Goal: Navigation & Orientation: Find specific page/section

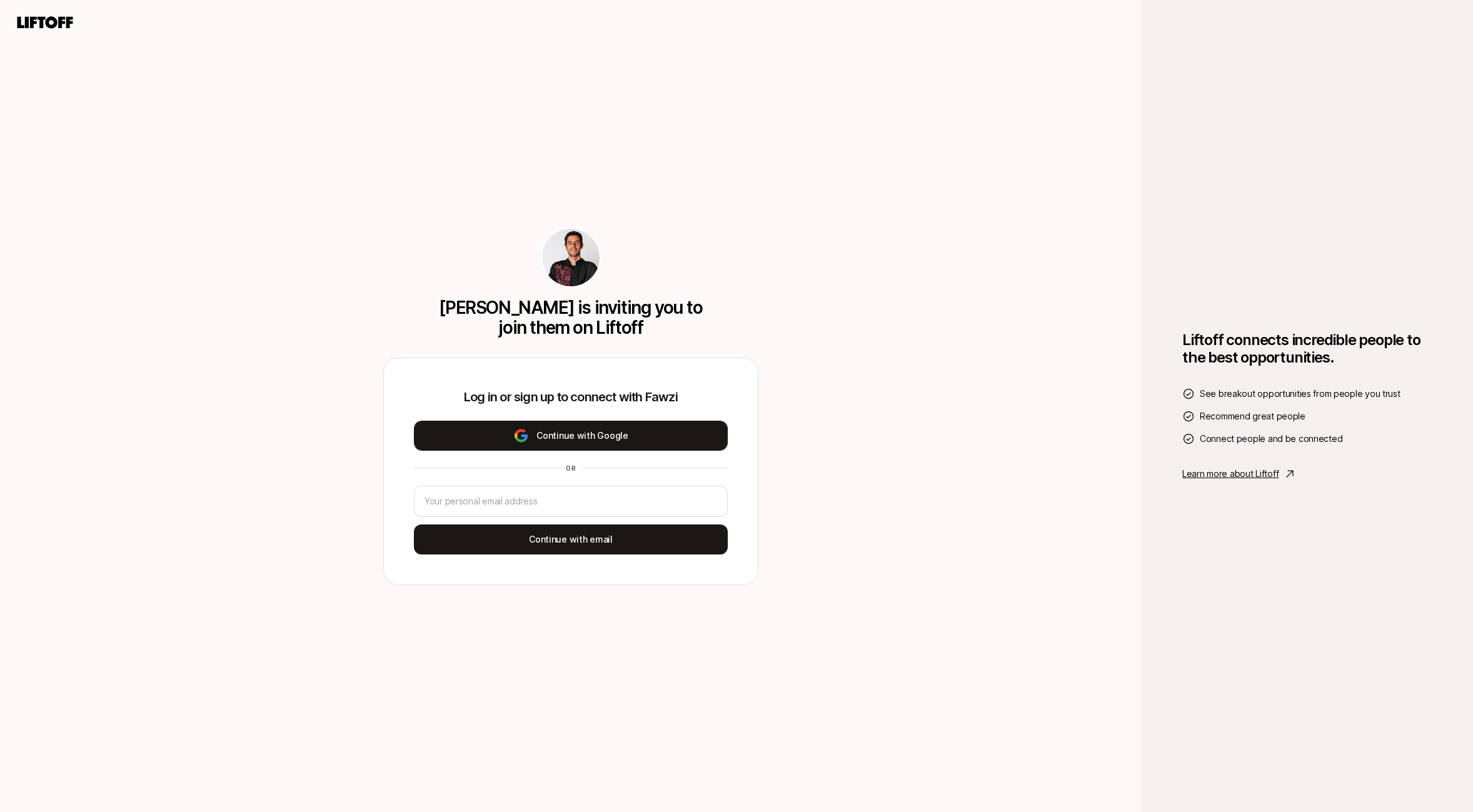
click at [629, 438] on button "Continue with Google" at bounding box center [570, 435] width 314 height 30
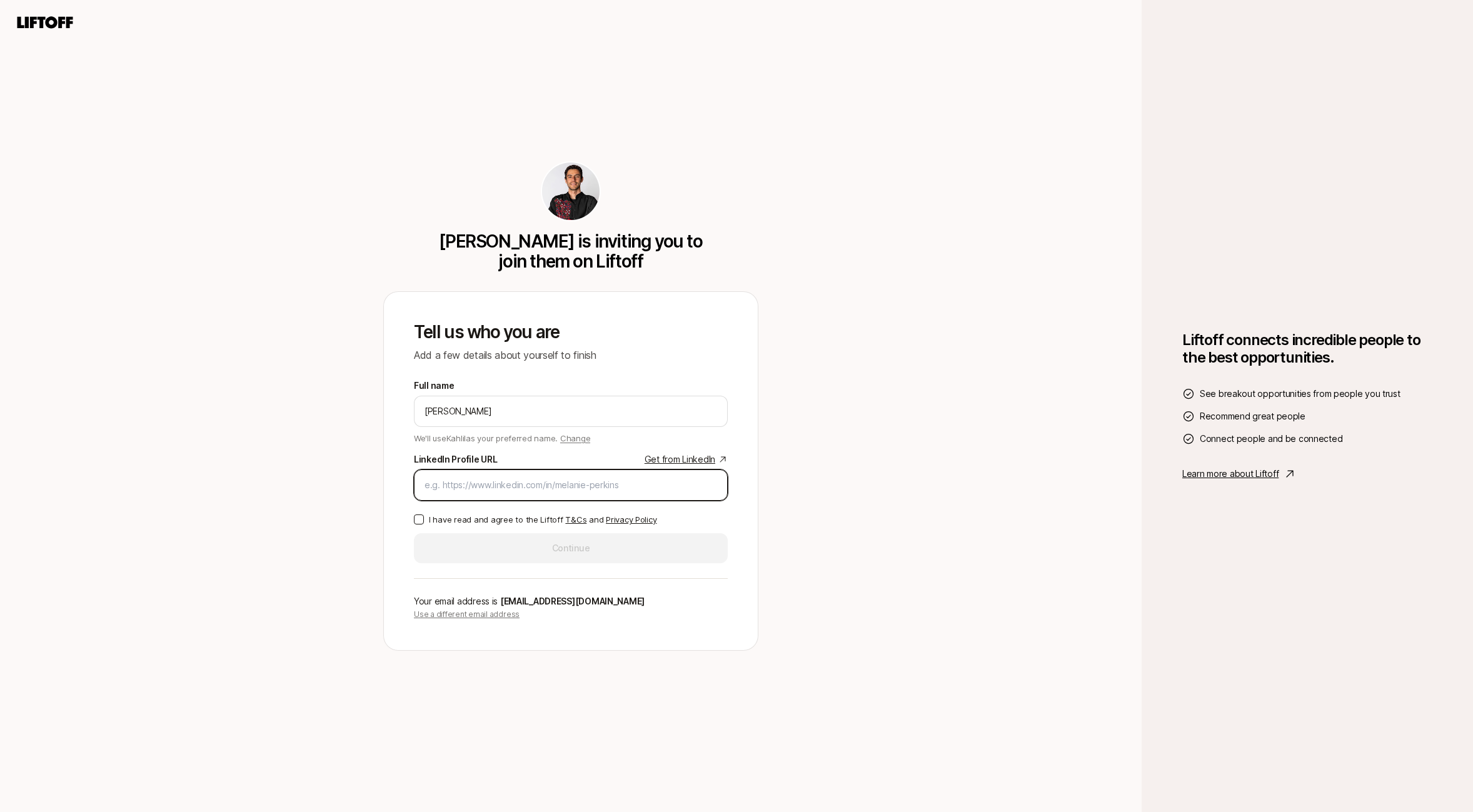
paste input "[URL][DOMAIN_NAME]"
type input "[URL][DOMAIN_NAME]"
click at [500, 514] on p "I have read and agree to the Liftoff T&Cs and Privacy Policy" at bounding box center [542, 519] width 228 height 12
click at [423, 514] on button "I have read and agree to the Liftoff T&Cs and Privacy Policy" at bounding box center [419, 519] width 10 height 10
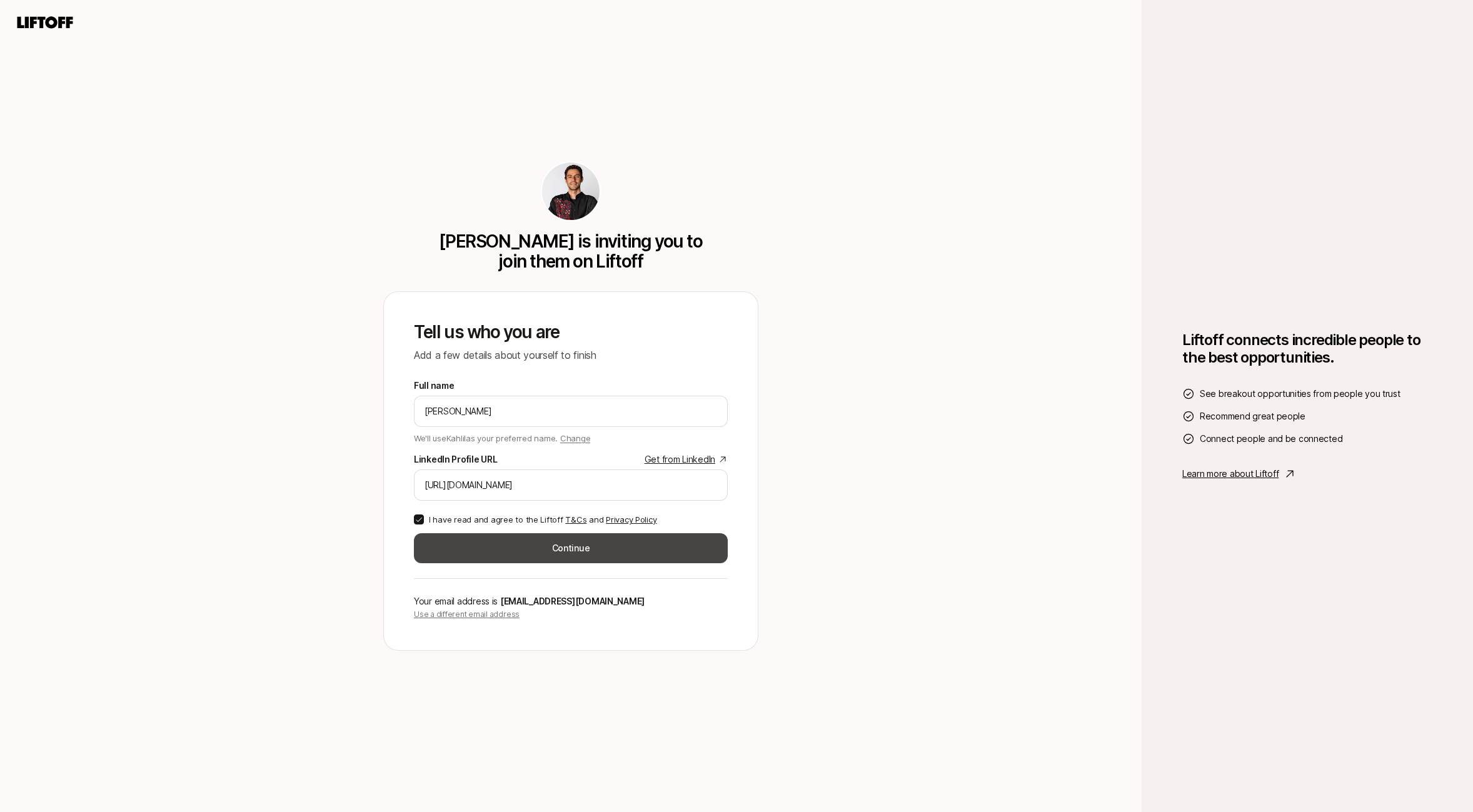
click at [519, 549] on button "Continue" at bounding box center [570, 548] width 314 height 30
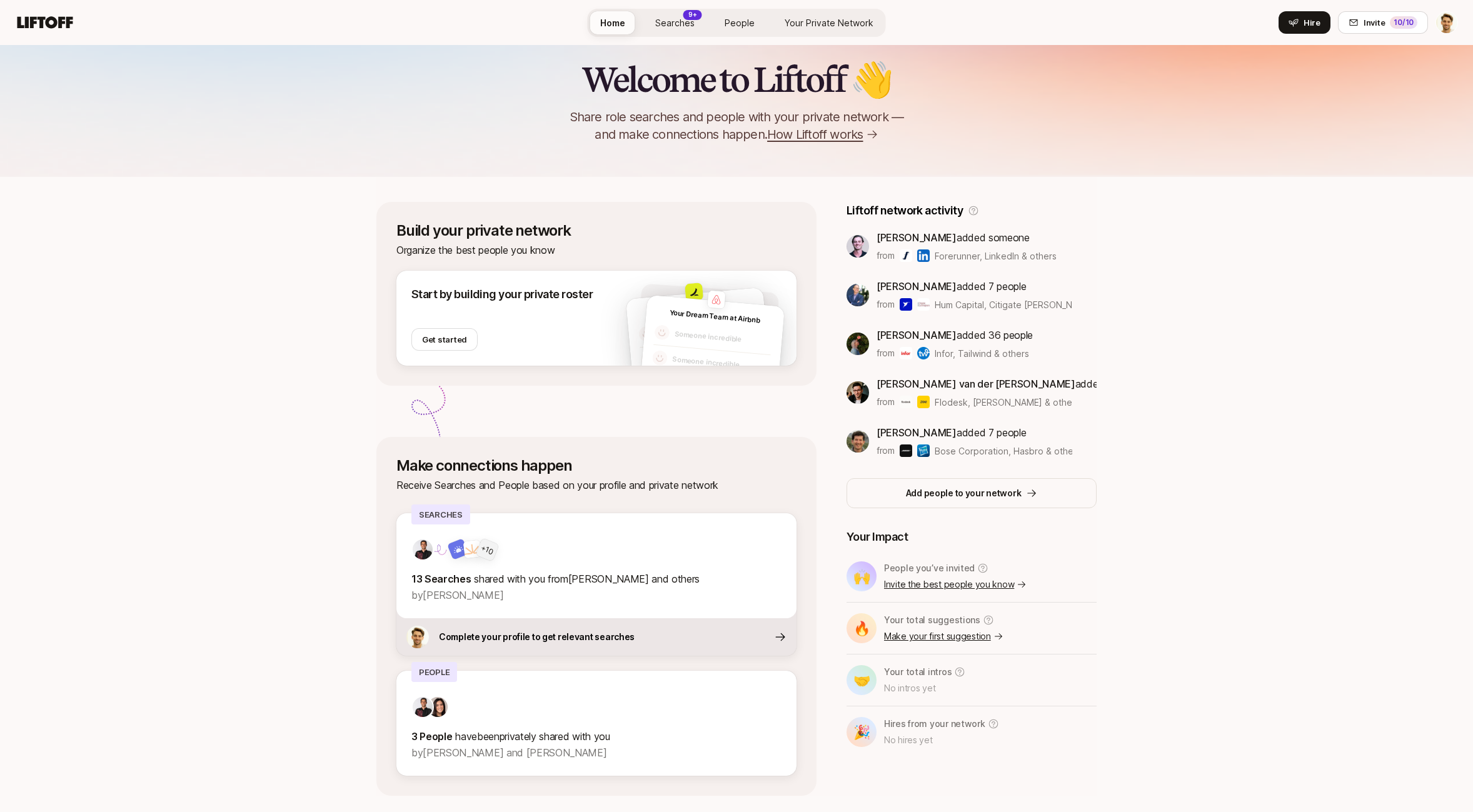
scroll to position [96, 0]
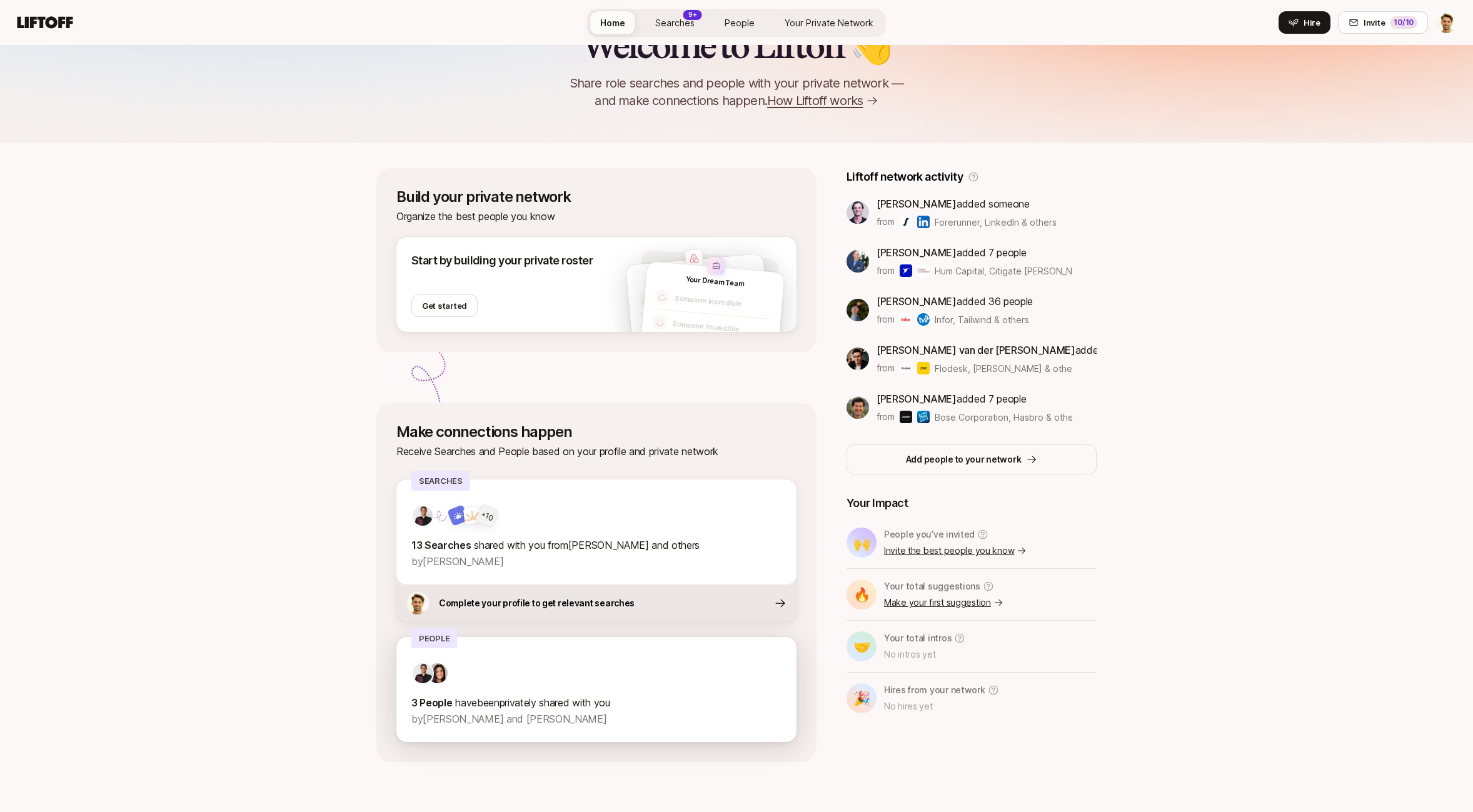
click at [711, 661] on div at bounding box center [596, 672] width 370 height 22
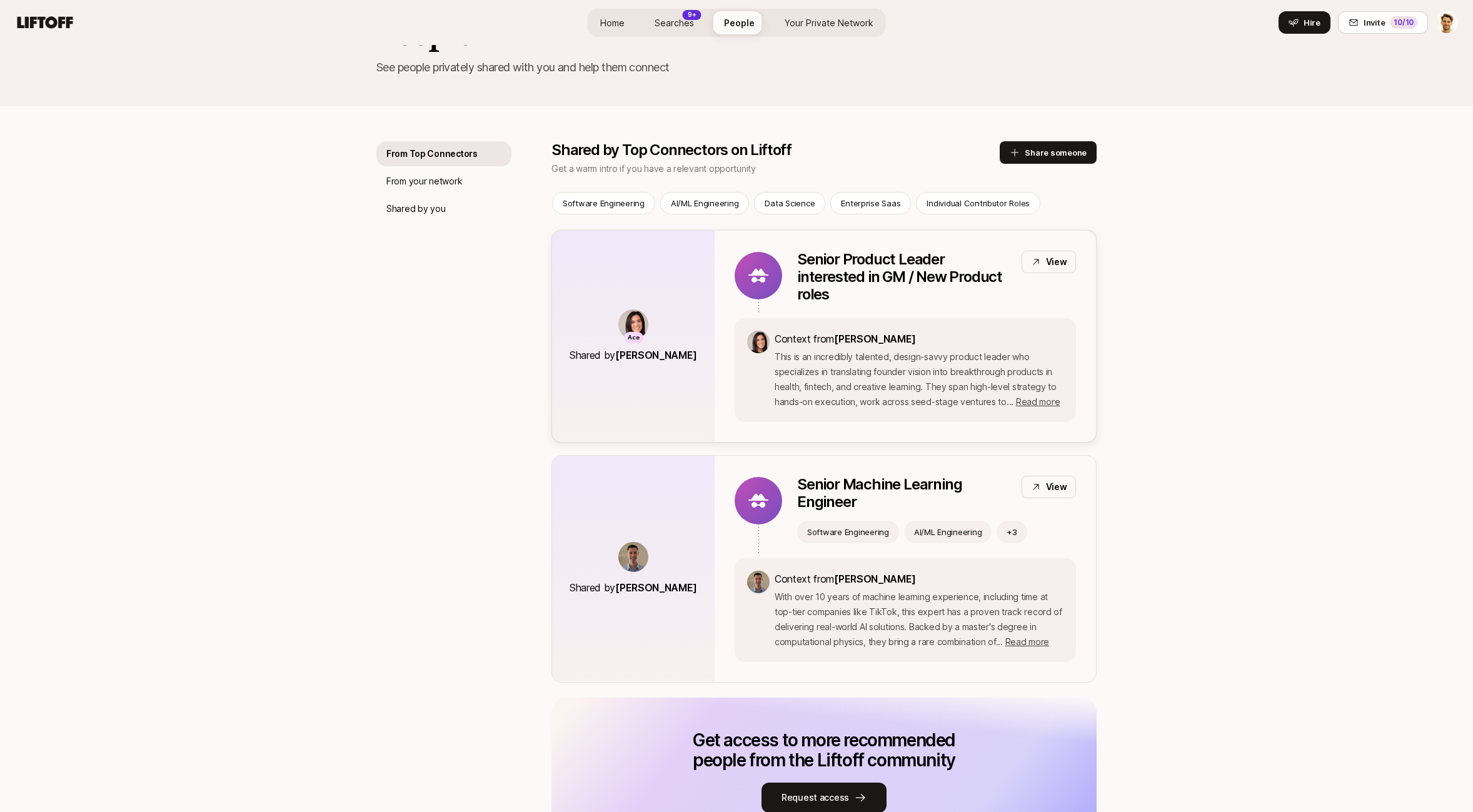
scroll to position [41, 0]
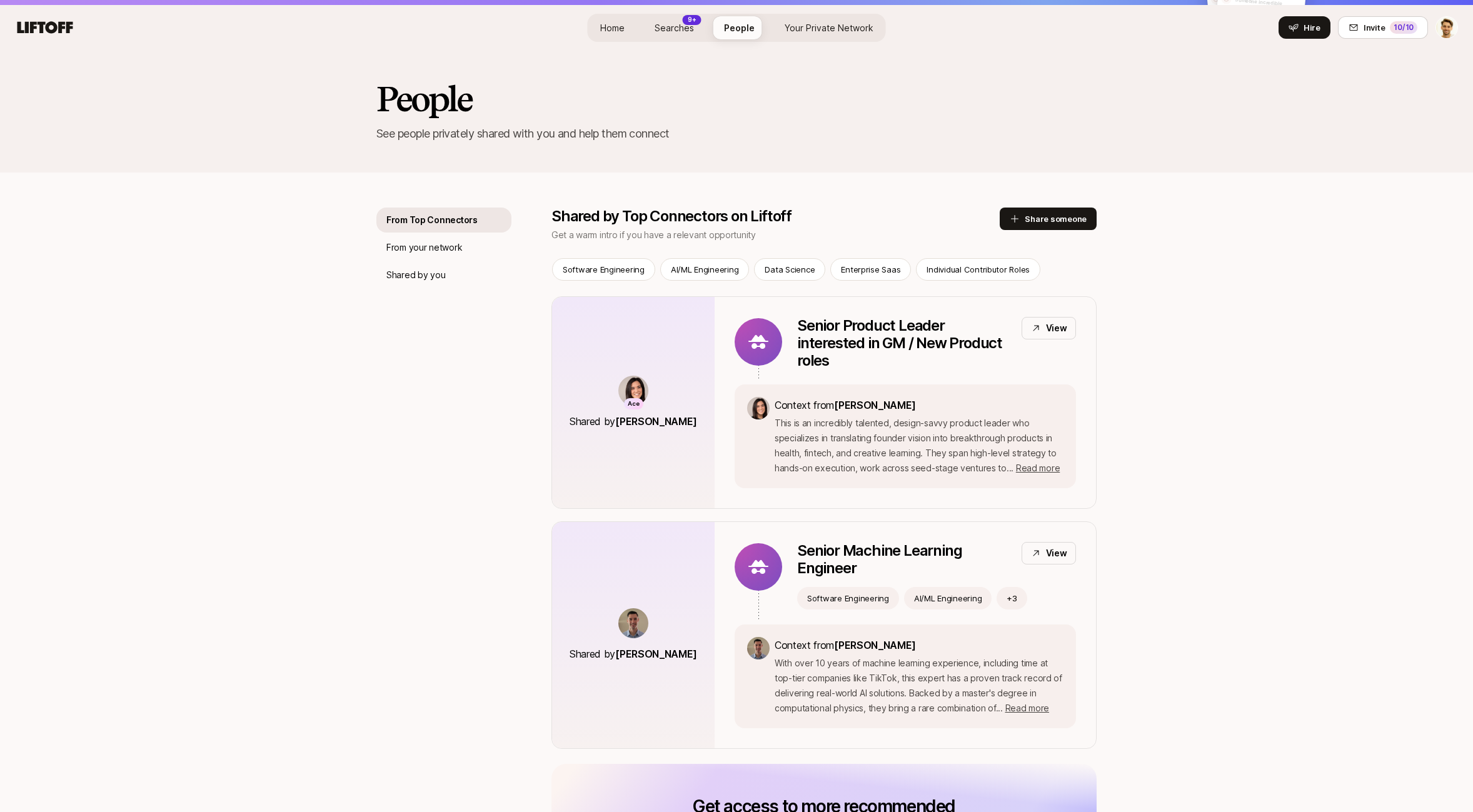
click at [68, 26] on icon at bounding box center [46, 27] width 56 height 12
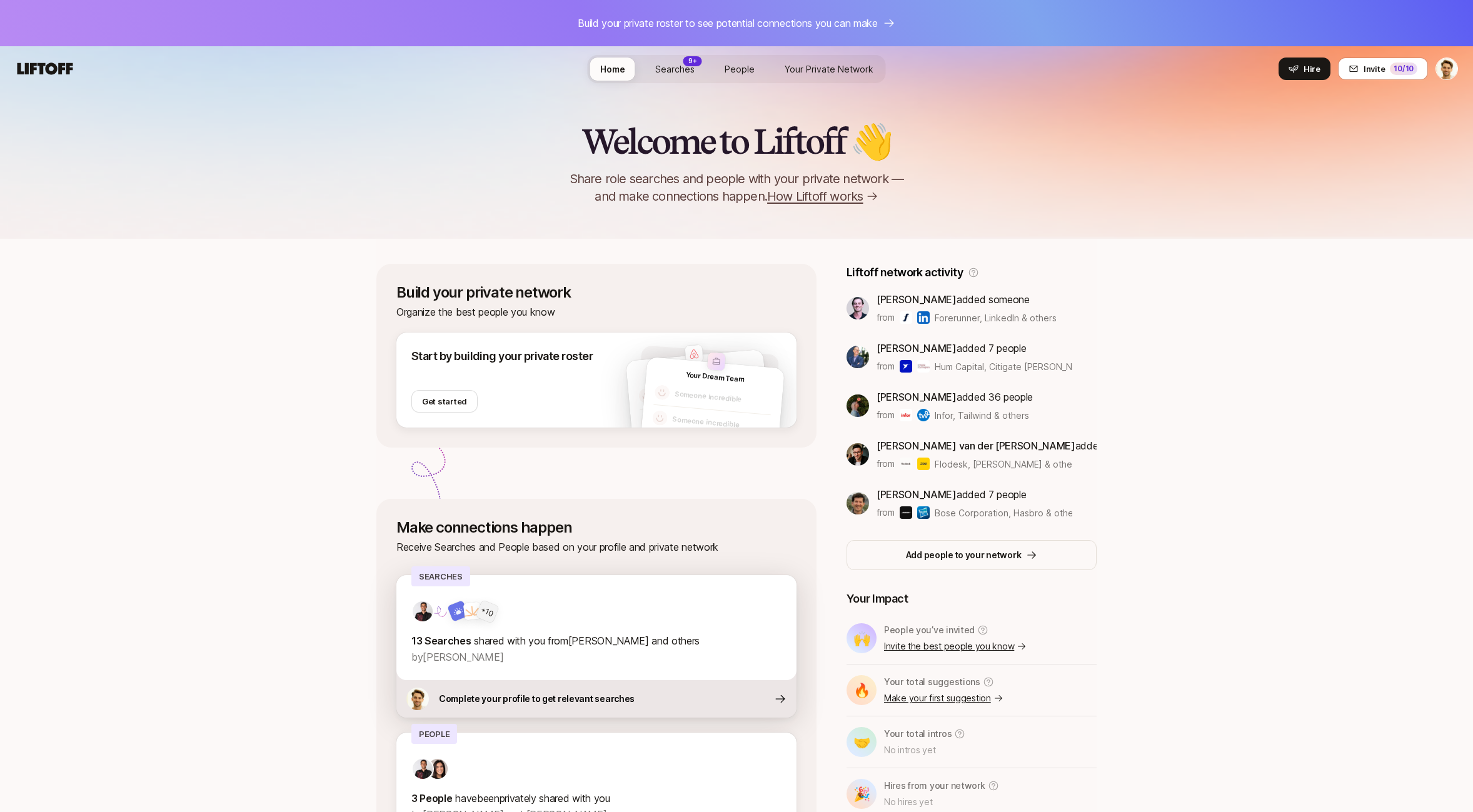
click at [611, 665] on div "+ 10 13 Searches shared with you from [PERSON_NAME] and others by [PERSON_NAME]" at bounding box center [596, 627] width 400 height 105
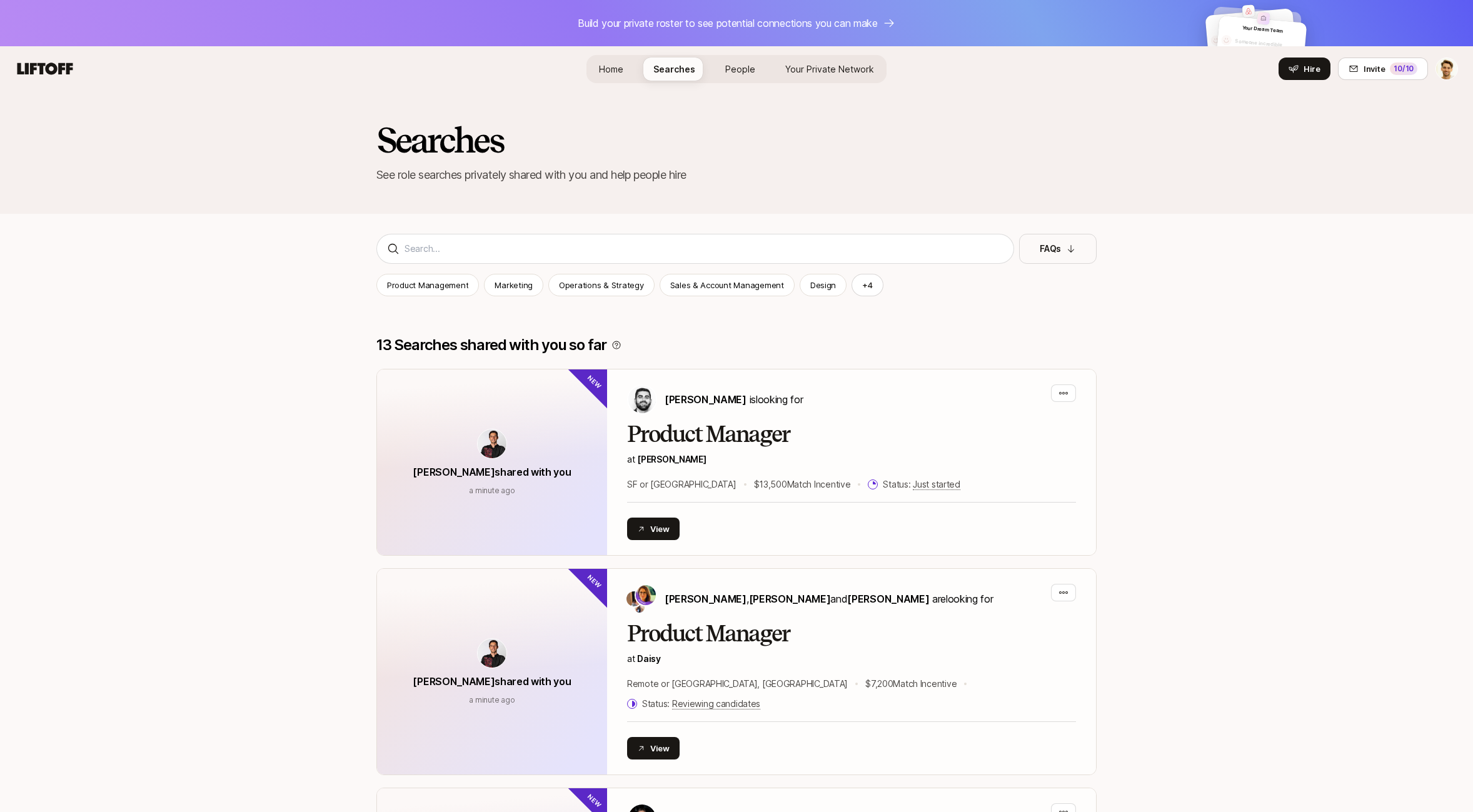
click at [617, 65] on span "Home" at bounding box center [611, 69] width 24 height 10
